Goal: Transaction & Acquisition: Purchase product/service

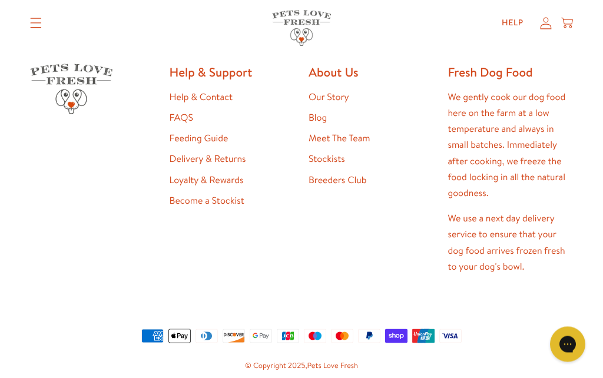
scroll to position [2170, 0]
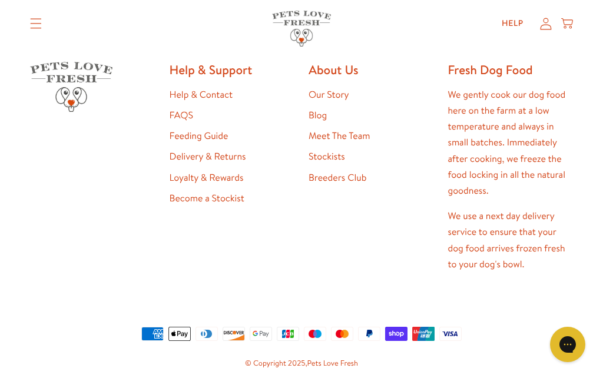
click at [187, 130] on link "Feeding Guide" at bounding box center [199, 136] width 59 height 13
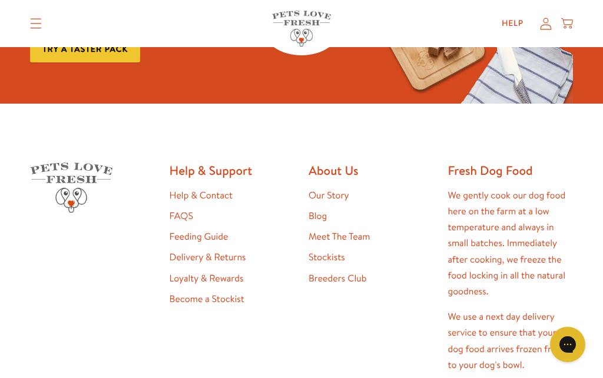
scroll to position [2084, 0]
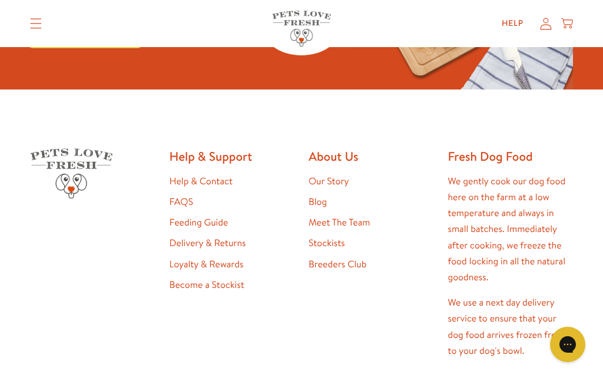
click at [216, 216] on link "Feeding Guide" at bounding box center [199, 222] width 59 height 13
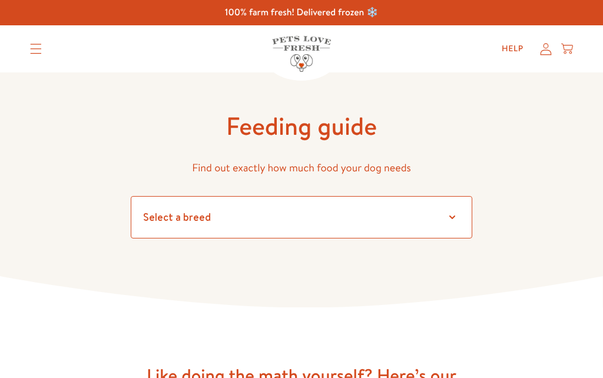
click at [447, 219] on select "Select a breed" at bounding box center [302, 217] width 342 height 42
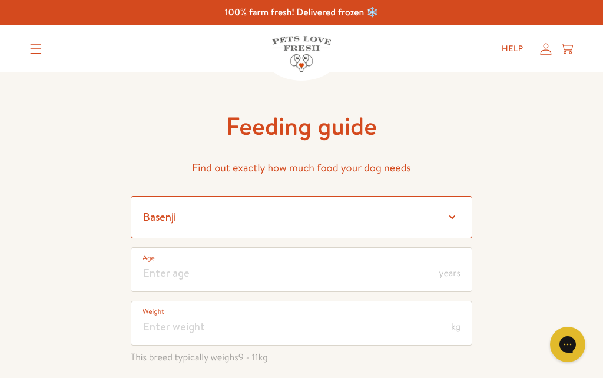
click at [449, 219] on select "Select a breed Affenpinscher Afghan hound Airedale terrier Akita Alaskan Malamu…" at bounding box center [302, 217] width 342 height 42
click at [454, 218] on select "Select a breed Affenpinscher Afghan hound Airedale terrier Akita Alaskan Malamu…" at bounding box center [302, 217] width 342 height 42
select select "16"
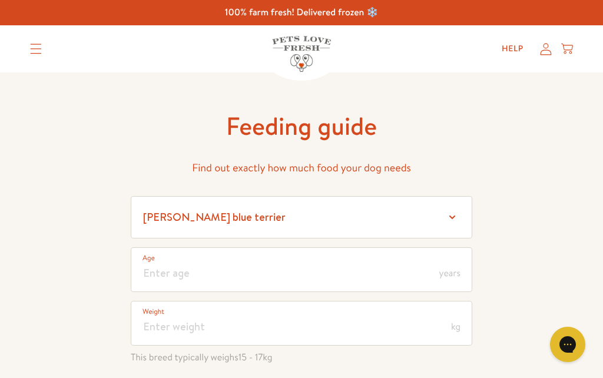
click at [448, 275] on span "years" at bounding box center [449, 273] width 21 height 9
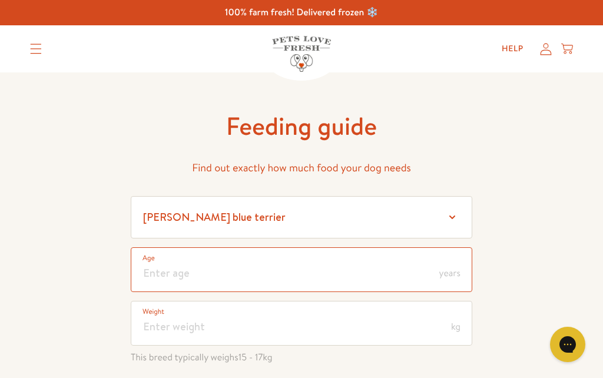
click at [144, 270] on input "number" at bounding box center [302, 269] width 342 height 45
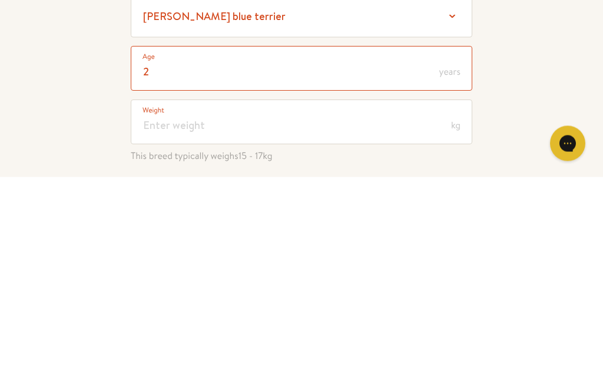
scroll to position [6, 0]
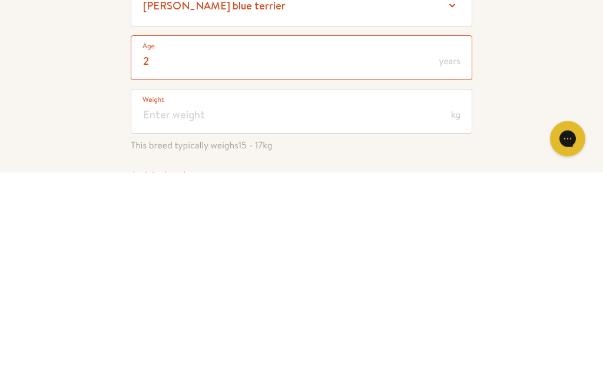
type input "2"
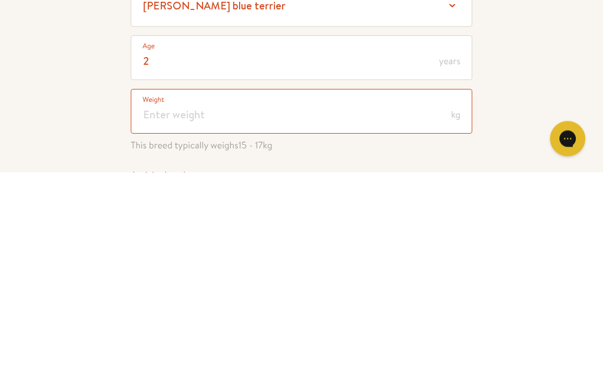
click at [148, 295] on input "number" at bounding box center [302, 317] width 342 height 45
type input "10"
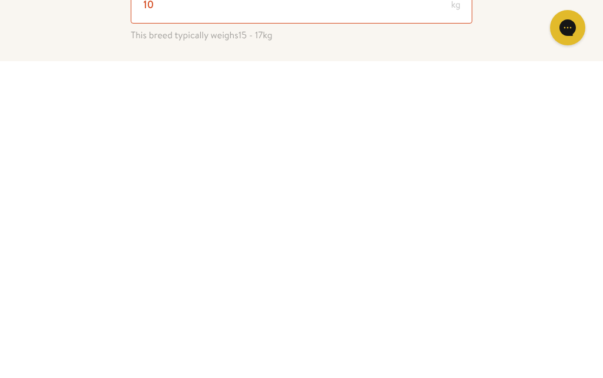
scroll to position [0, 0]
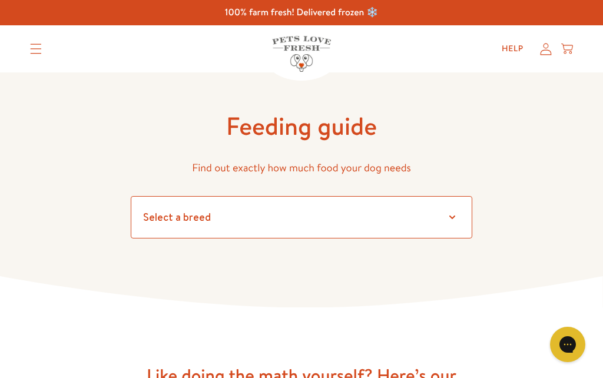
click at [456, 212] on select "Select a breed Affenpinscher Afghan hound Airedale terrier Akita Alaskan Malamu…" at bounding box center [302, 217] width 342 height 42
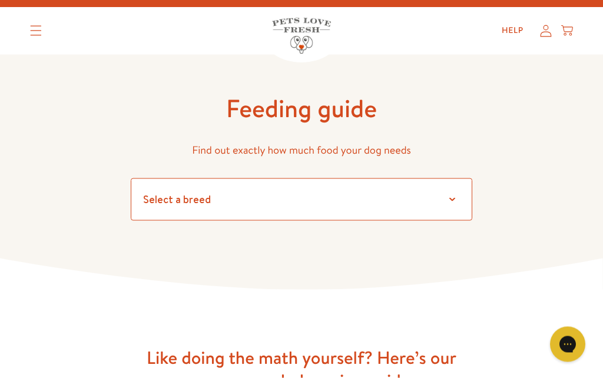
scroll to position [18, 0]
click at [449, 203] on select "Select a breed Affenpinscher Afghan hound Airedale terrier Akita Alaskan Malamu…" at bounding box center [302, 199] width 342 height 42
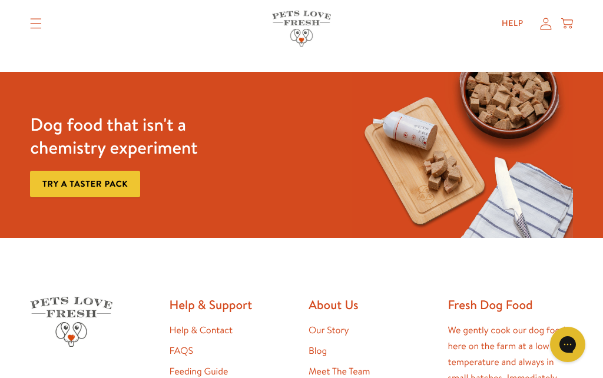
scroll to position [809, 0]
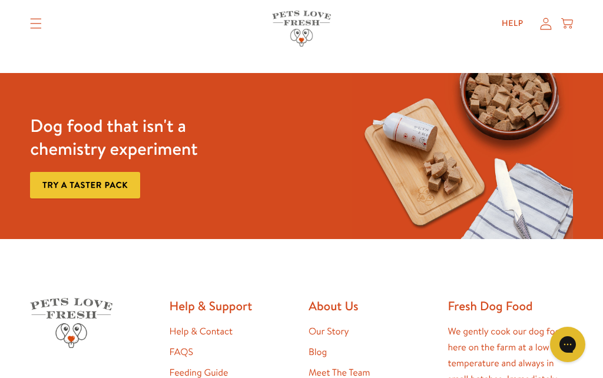
click at [80, 183] on link "Try a taster pack" at bounding box center [85, 185] width 110 height 27
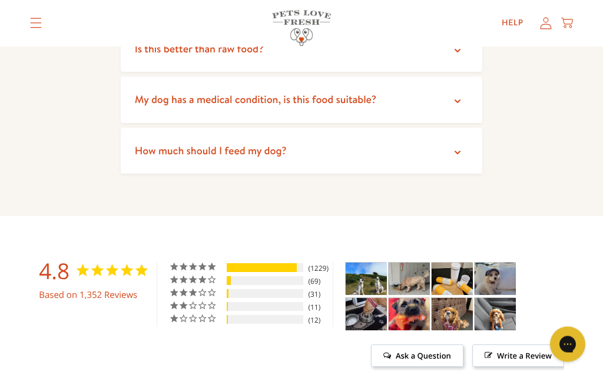
scroll to position [2310, 0]
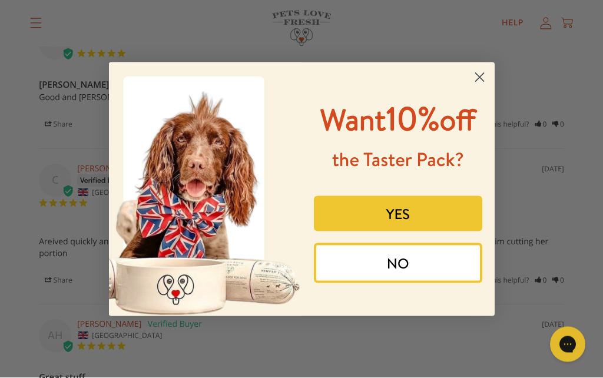
click at [342, 232] on button "YES" at bounding box center [398, 213] width 168 height 35
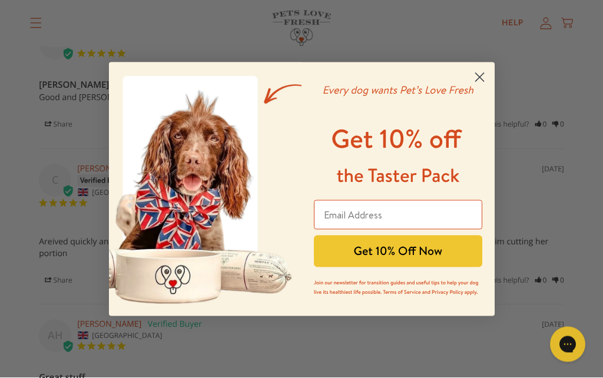
scroll to position [3064, 0]
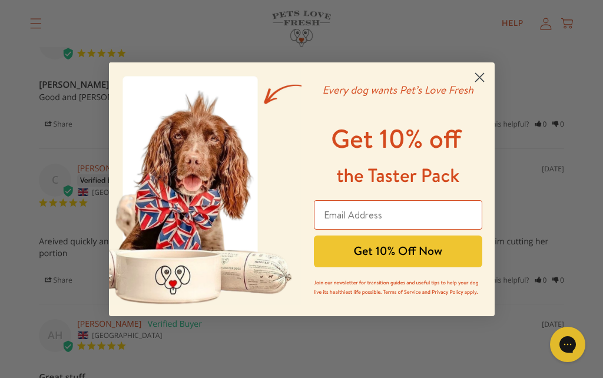
click at [330, 230] on input "Email Address" at bounding box center [398, 214] width 168 height 29
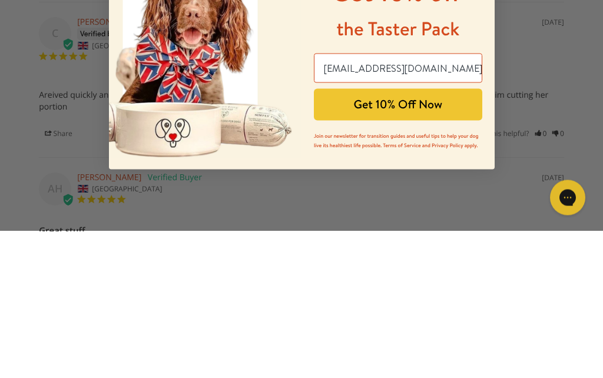
type input "joyr399@btinternet.com"
click at [335, 236] on button "Get 10% Off Now" at bounding box center [398, 252] width 168 height 32
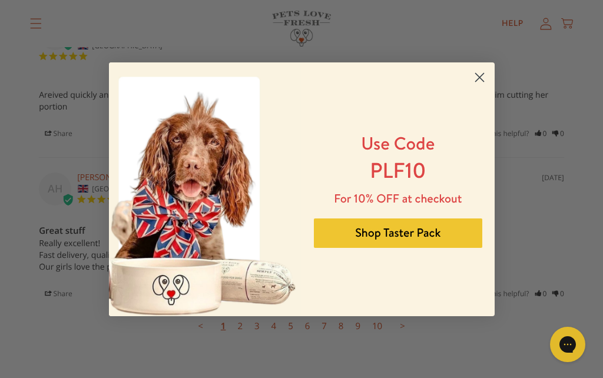
click at [376, 248] on button "Shop Taster Pack" at bounding box center [398, 233] width 168 height 29
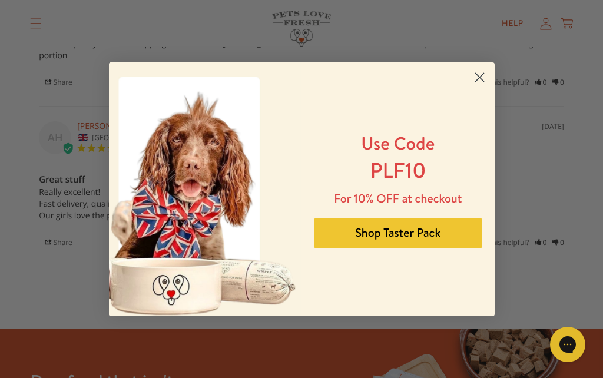
click at [375, 236] on button "Shop Taster Pack" at bounding box center [398, 233] width 168 height 29
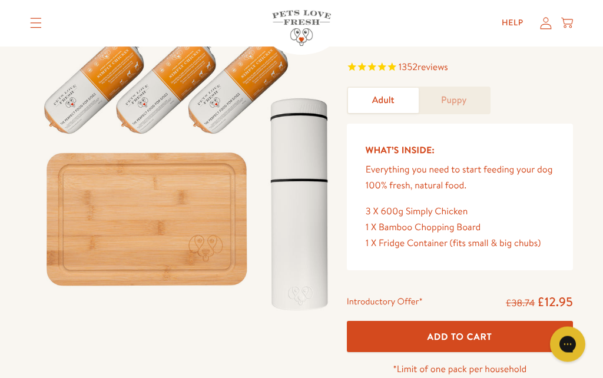
scroll to position [55, 0]
click at [445, 330] on span "Add To Cart" at bounding box center [460, 336] width 65 height 12
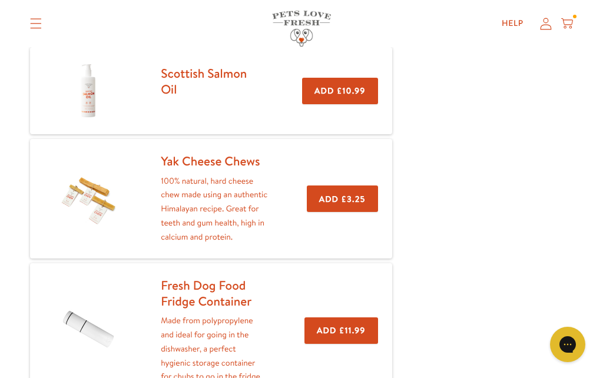
scroll to position [234, 0]
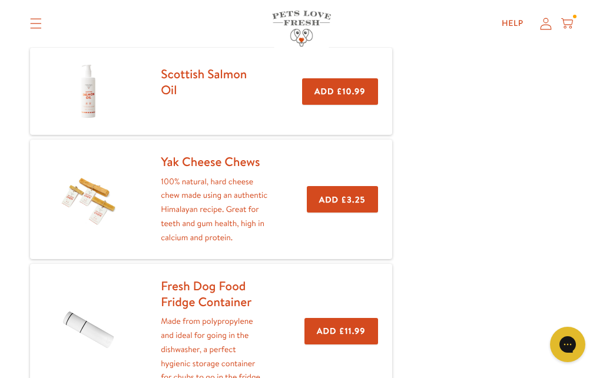
click at [334, 207] on button "Add £3.25" at bounding box center [342, 199] width 71 height 27
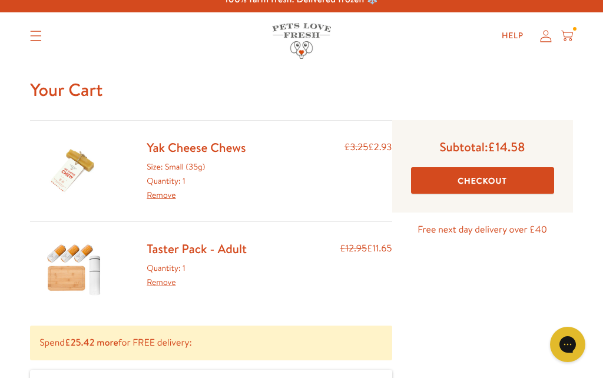
scroll to position [12, 0]
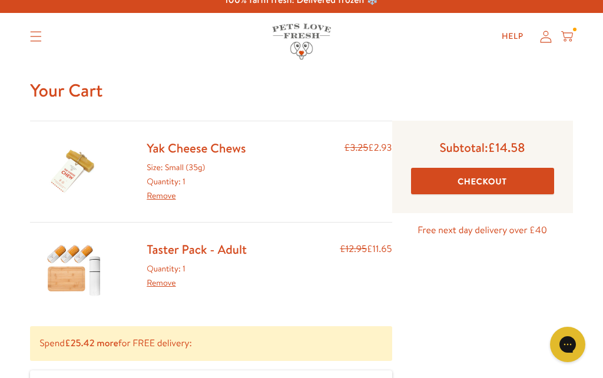
click at [438, 184] on button "Checkout" at bounding box center [482, 181] width 143 height 27
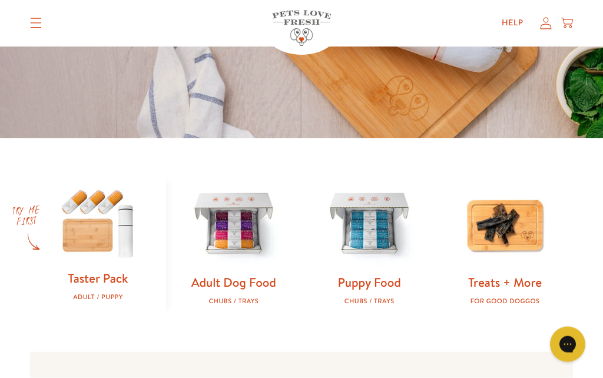
scroll to position [253, 0]
click at [232, 289] on div "Adult Dog Food Chubs / Trays" at bounding box center [234, 289] width 98 height 31
click at [228, 225] on img at bounding box center [234, 225] width 98 height 98
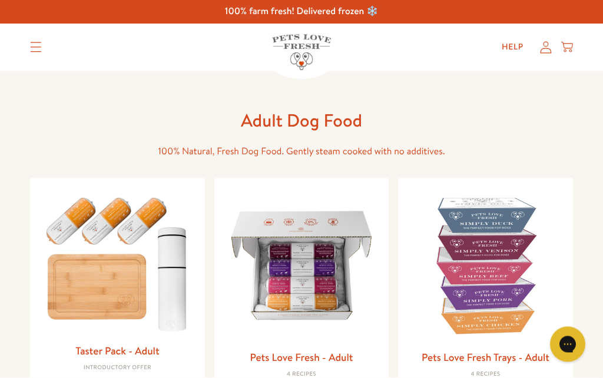
scroll to position [2, 0]
click at [467, 272] on img at bounding box center [486, 265] width 156 height 156
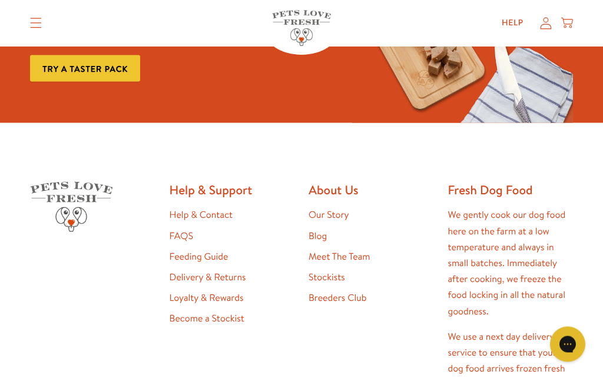
scroll to position [497, 0]
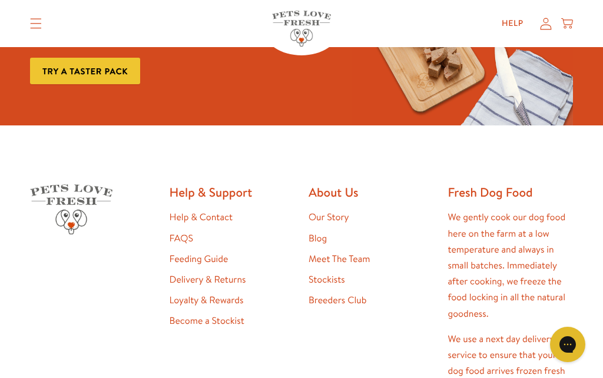
click at [324, 276] on link "Stockists" at bounding box center [327, 279] width 37 height 13
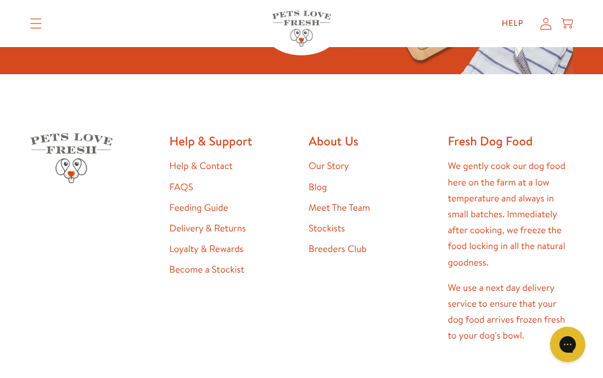
click at [193, 249] on link "Loyalty & Rewards" at bounding box center [207, 249] width 74 height 13
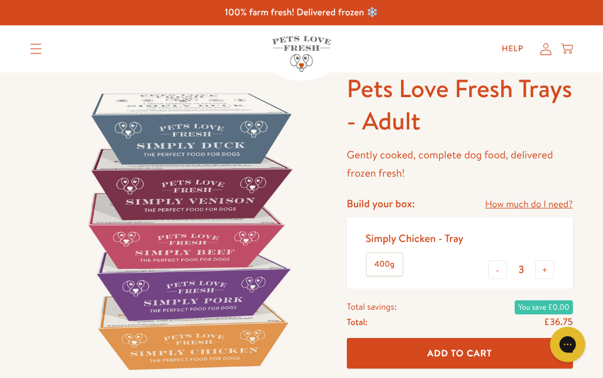
click at [518, 204] on link "How much do I need?" at bounding box center [529, 205] width 88 height 16
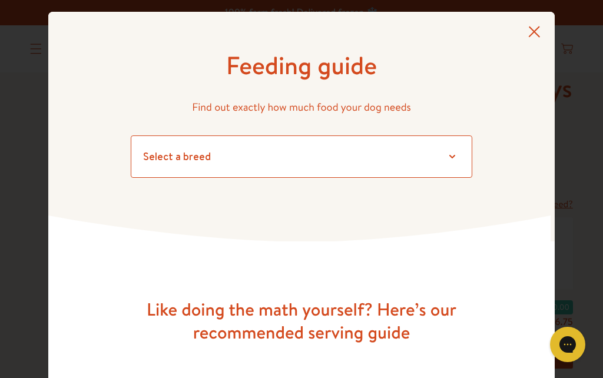
click at [448, 156] on select "Select a breed Affenpinscher Afghan hound Airedale terrier Akita Alaskan Malamu…" at bounding box center [302, 156] width 342 height 42
select select "13"
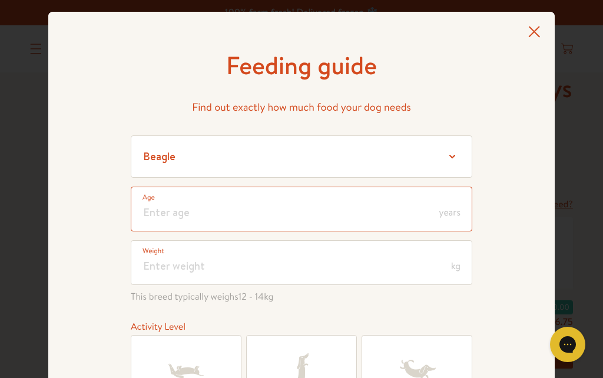
click at [151, 216] on input "number" at bounding box center [302, 209] width 342 height 45
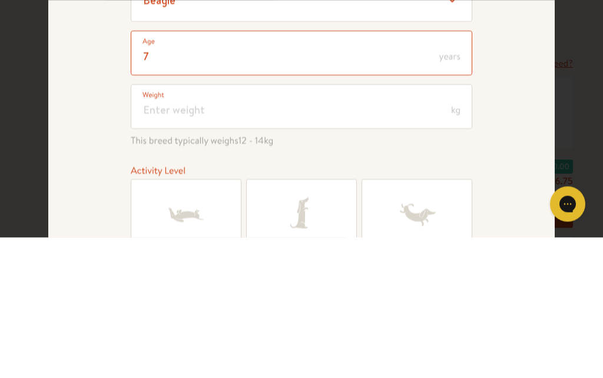
scroll to position [16, 0]
type input "7"
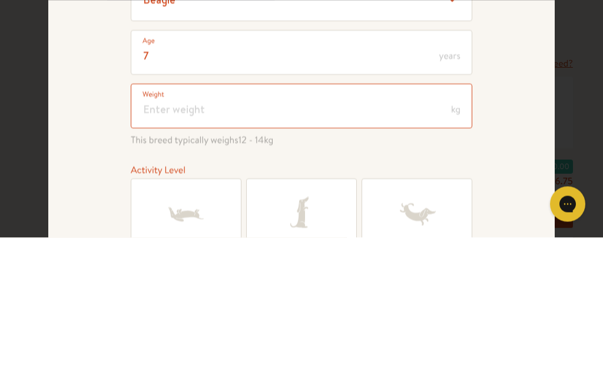
click at [144, 224] on input "number" at bounding box center [302, 246] width 342 height 45
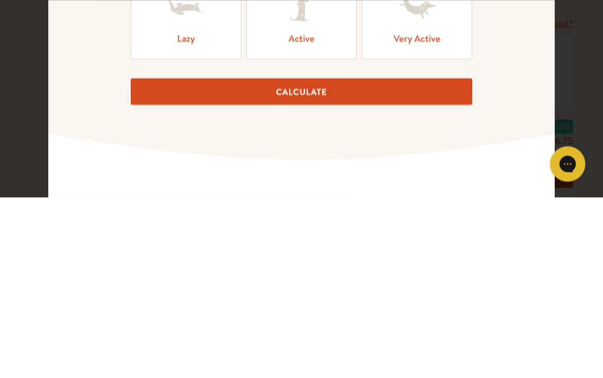
scroll to position [184, 0]
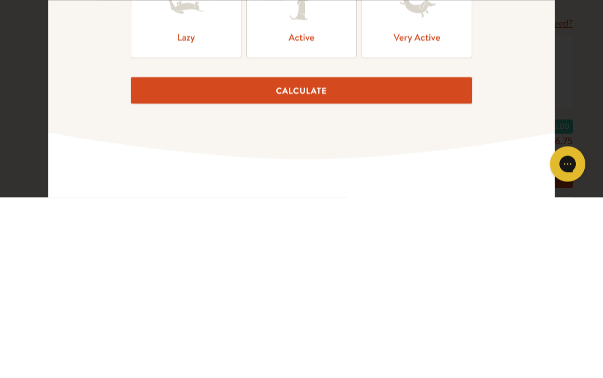
type input "14"
click at [302, 164] on icon at bounding box center [301, 187] width 47 height 47
click at [0, 0] on input "Active" at bounding box center [0, 0] width 0 height 0
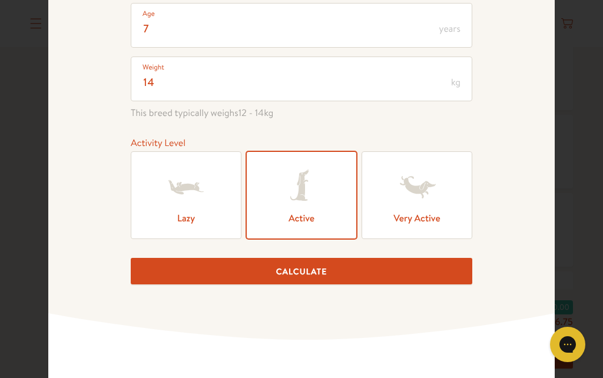
click at [296, 283] on button "Calculate" at bounding box center [302, 271] width 342 height 27
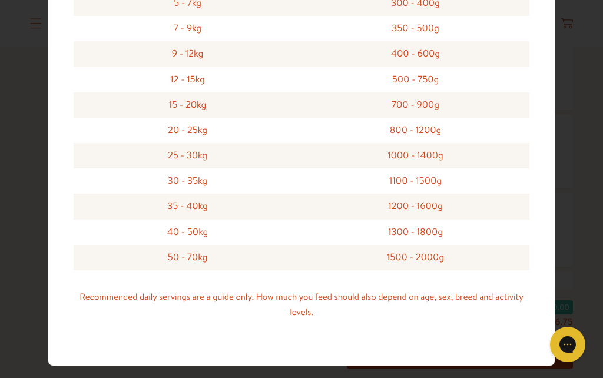
scroll to position [1218, 0]
click at [337, 342] on div "Like doing the math yourself? Here’s our recommended serving guide Dog Weight F…" at bounding box center [302, 71] width 456 height 590
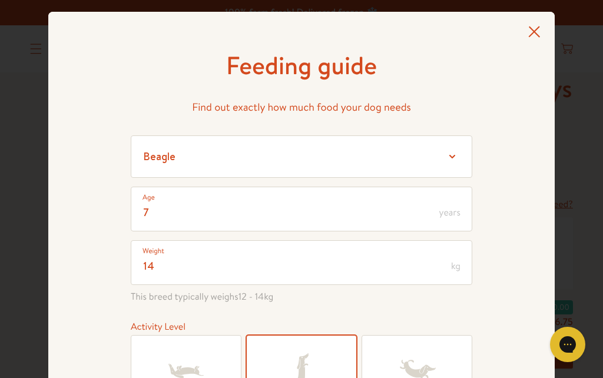
scroll to position [0, 0]
click at [533, 31] on icon at bounding box center [535, 32] width 12 height 11
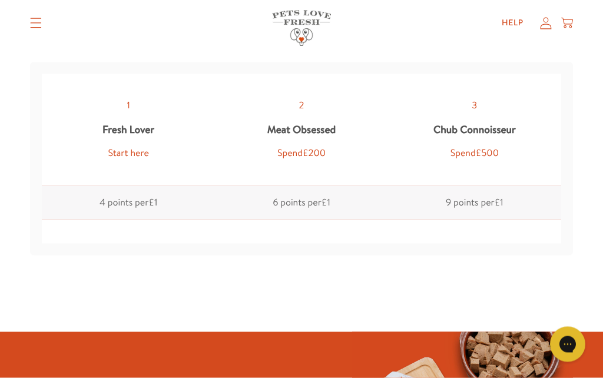
scroll to position [1565, 0]
